Goal: Task Accomplishment & Management: Manage account settings

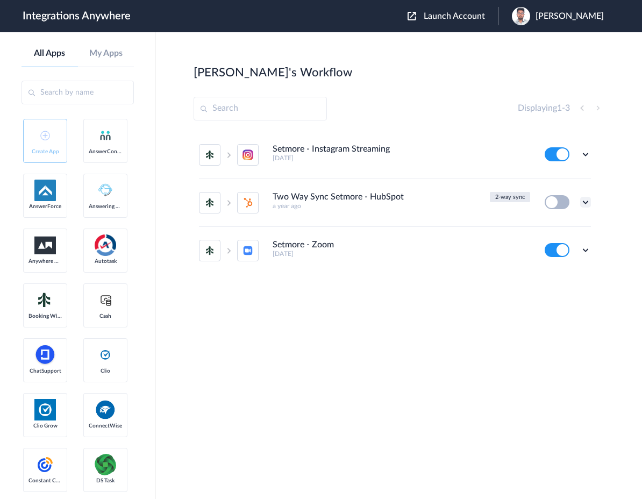
click at [583, 203] on icon at bounding box center [585, 202] width 11 height 11
click at [486, 282] on div "Setmore - Instagram Streaming [DATE] Edit Task history Delete 2-way sync Two Wa…" at bounding box center [398, 224] width 411 height 186
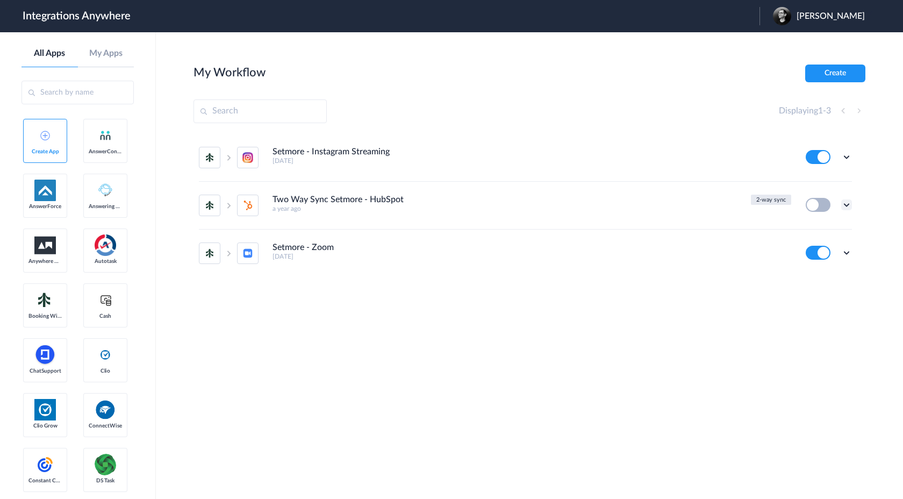
click at [846, 204] on icon at bounding box center [846, 204] width 11 height 11
click at [715, 307] on div "Setmore - Instagram Streaming [DATE] Edit Task history Delete 2-way sync Two Wa…" at bounding box center [529, 227] width 672 height 186
click at [571, 416] on section "My Workflow Create Displaying 1 - 3 Setmore - Instagram Streaming 5 days ago Ed…" at bounding box center [529, 297] width 672 height 466
click at [855, 21] on span "Ali" at bounding box center [830, 16] width 68 height 10
click at [790, 46] on link "Logout" at bounding box center [778, 44] width 23 height 8
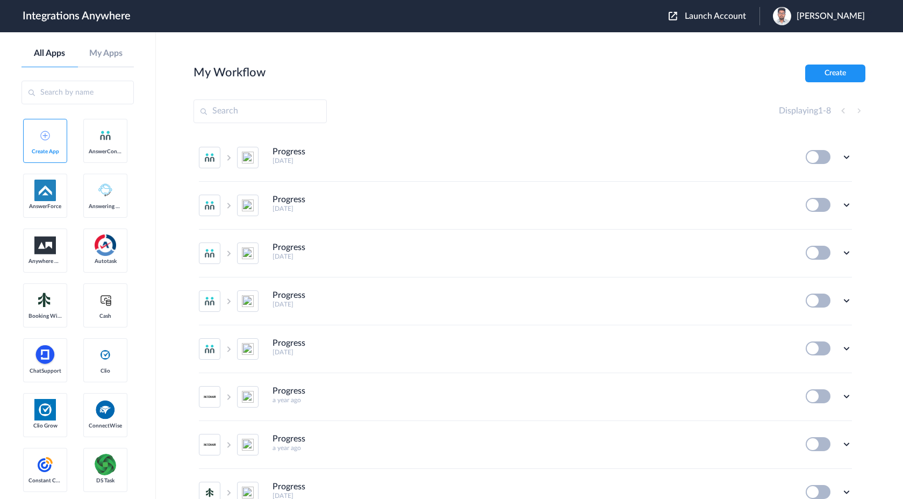
click at [744, 19] on span "Launch Account" at bounding box center [715, 16] width 61 height 9
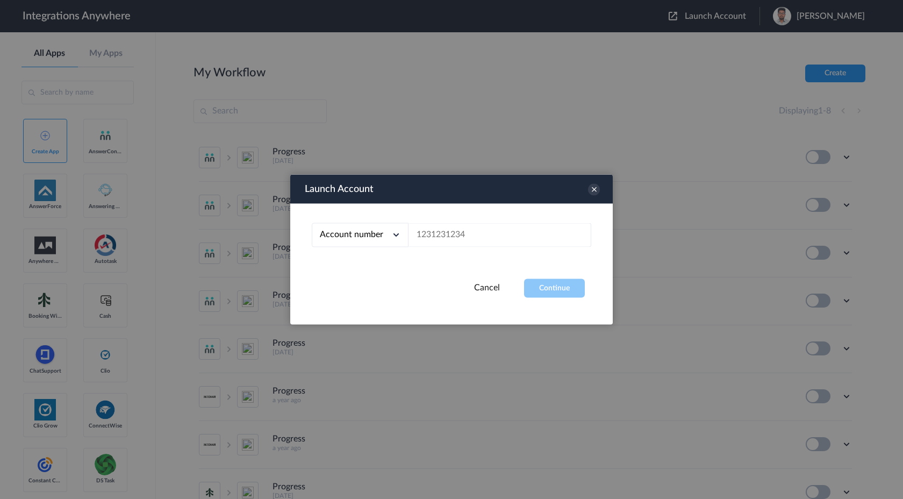
click at [390, 233] on div "Account number" at bounding box center [360, 235] width 97 height 24
click at [376, 281] on li "Email address" at bounding box center [360, 280] width 97 height 20
click at [469, 249] on div "Email address Account number Email address" at bounding box center [451, 241] width 322 height 75
click at [468, 236] on input "text" at bounding box center [499, 235] width 183 height 24
paste input "[EMAIL_ADDRESS][DOMAIN_NAME]"
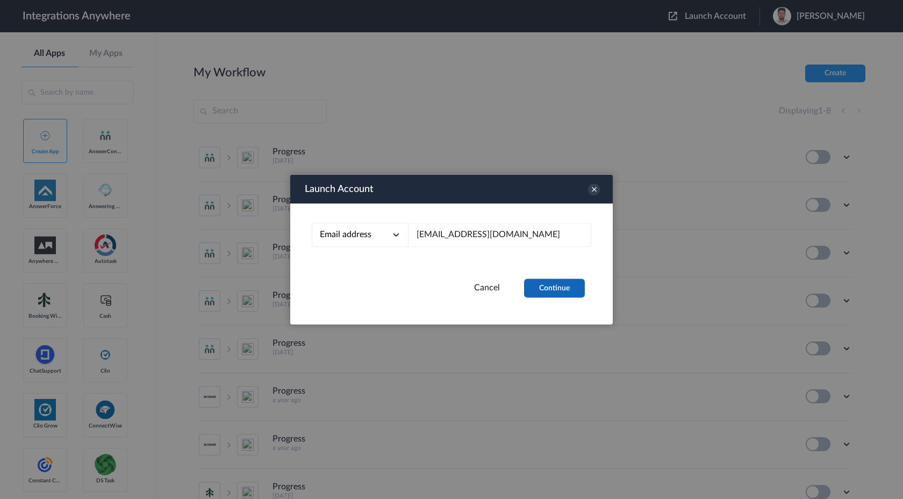
click at [580, 293] on button "Continue" at bounding box center [554, 288] width 61 height 19
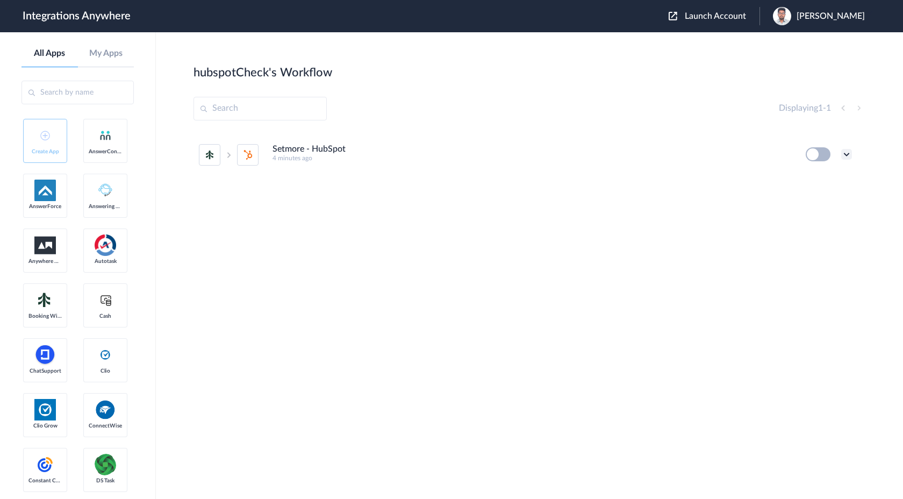
click at [846, 153] on icon at bounding box center [846, 154] width 11 height 11
click at [820, 220] on span "Delete" at bounding box center [812, 219] width 21 height 8
click at [813, 222] on span "Are you sure?" at bounding box center [809, 223] width 38 height 17
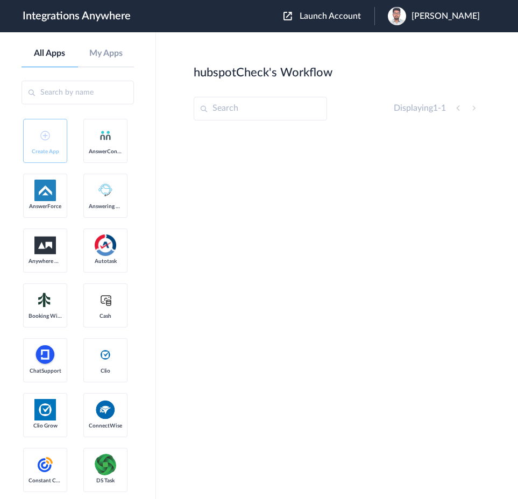
click at [361, 20] on span "Launch Account" at bounding box center [329, 16] width 61 height 9
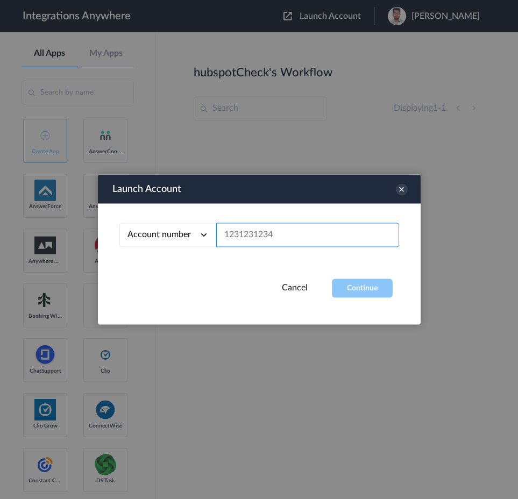
click at [271, 238] on input "text" at bounding box center [307, 235] width 183 height 24
click at [181, 247] on div "Account number Account number Email address" at bounding box center [259, 241] width 322 height 75
click at [181, 242] on div "Account number" at bounding box center [167, 235] width 97 height 24
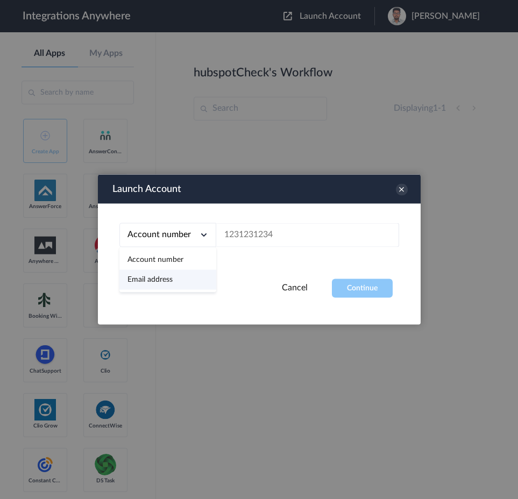
click at [173, 283] on li "Email address" at bounding box center [167, 280] width 97 height 20
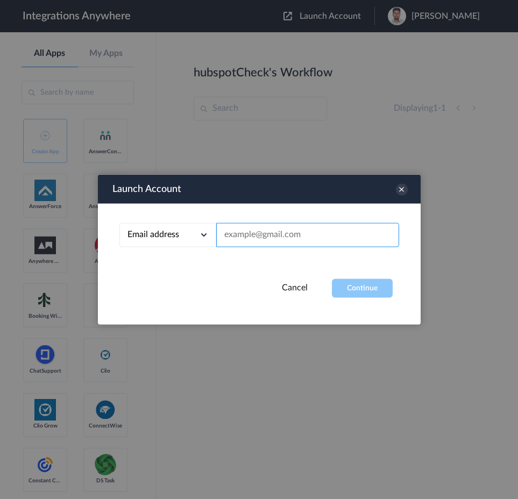
click at [315, 239] on input "text" at bounding box center [307, 235] width 183 height 24
paste input "[EMAIL_ADDRESS][DOMAIN_NAME]"
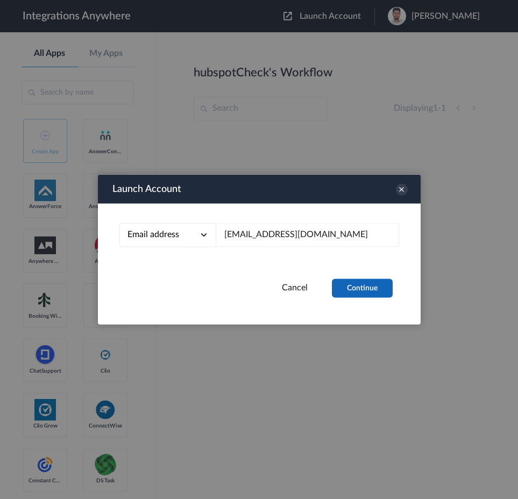
click at [361, 293] on button "Continue" at bounding box center [362, 288] width 61 height 19
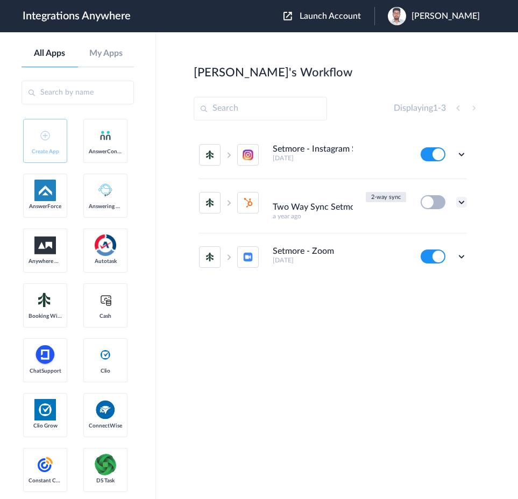
click at [457, 204] on icon at bounding box center [461, 202] width 11 height 11
click at [426, 250] on span "Delete" at bounding box center [427, 247] width 21 height 8
click at [428, 250] on span "Are you sure?" at bounding box center [424, 251] width 38 height 17
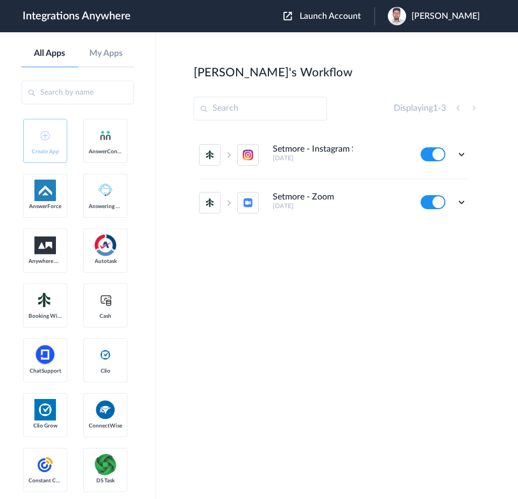
click at [361, 16] on span "Launch Account" at bounding box center [329, 16] width 61 height 9
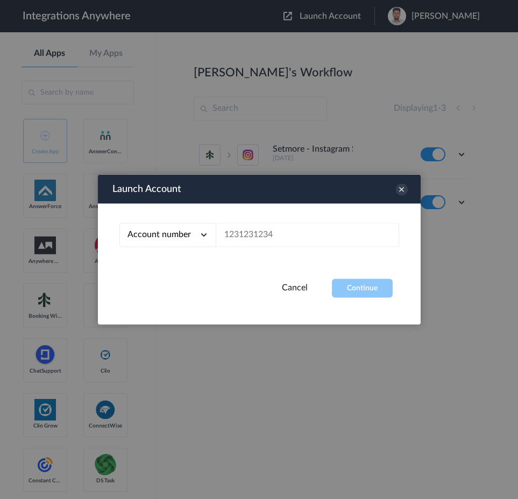
click at [187, 234] on span "Account number" at bounding box center [158, 234] width 63 height 9
click at [173, 283] on li "Email address" at bounding box center [167, 280] width 97 height 20
click at [278, 231] on input "text" at bounding box center [307, 235] width 183 height 24
paste input "[EMAIL_ADDRESS][DOMAIN_NAME]"
click at [348, 283] on button "Continue" at bounding box center [362, 288] width 61 height 19
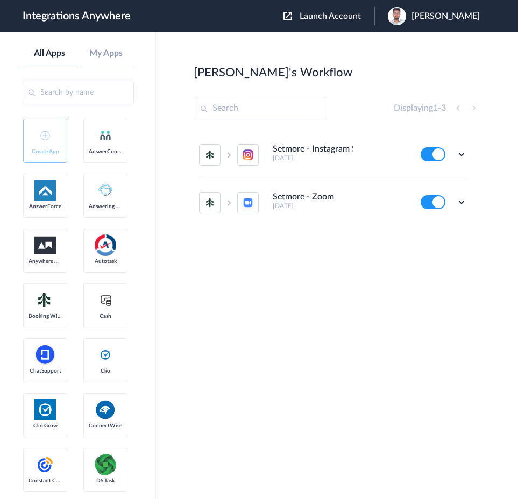
click at [361, 17] on span "Launch Account" at bounding box center [329, 16] width 61 height 9
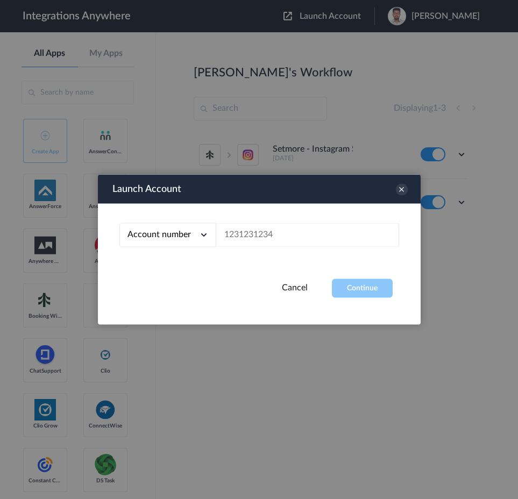
click at [190, 233] on div "Account number" at bounding box center [167, 235] width 97 height 24
click at [174, 281] on li "Email address" at bounding box center [167, 280] width 97 height 20
click at [277, 236] on input "text" at bounding box center [307, 235] width 183 height 24
paste input "[EMAIL_ADDRESS][DOMAIN_NAME]"
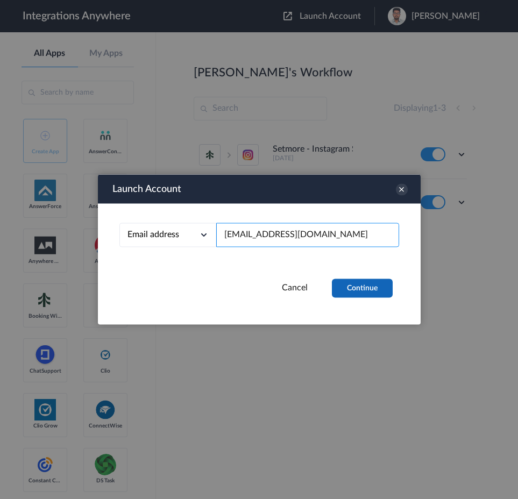
type input "[EMAIL_ADDRESS][DOMAIN_NAME]"
click at [351, 291] on button "Continue" at bounding box center [362, 288] width 61 height 19
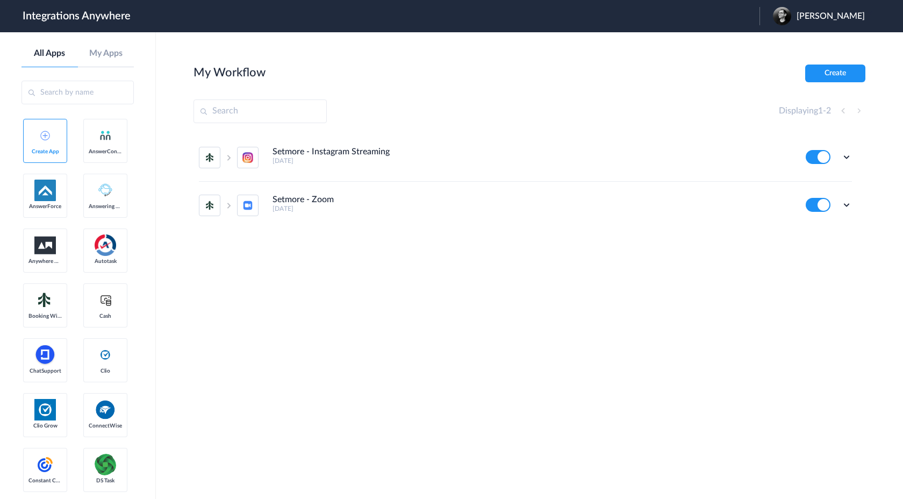
click at [854, 19] on div "Ali" at bounding box center [824, 16] width 103 height 18
